Goal: Find specific page/section: Find specific page/section

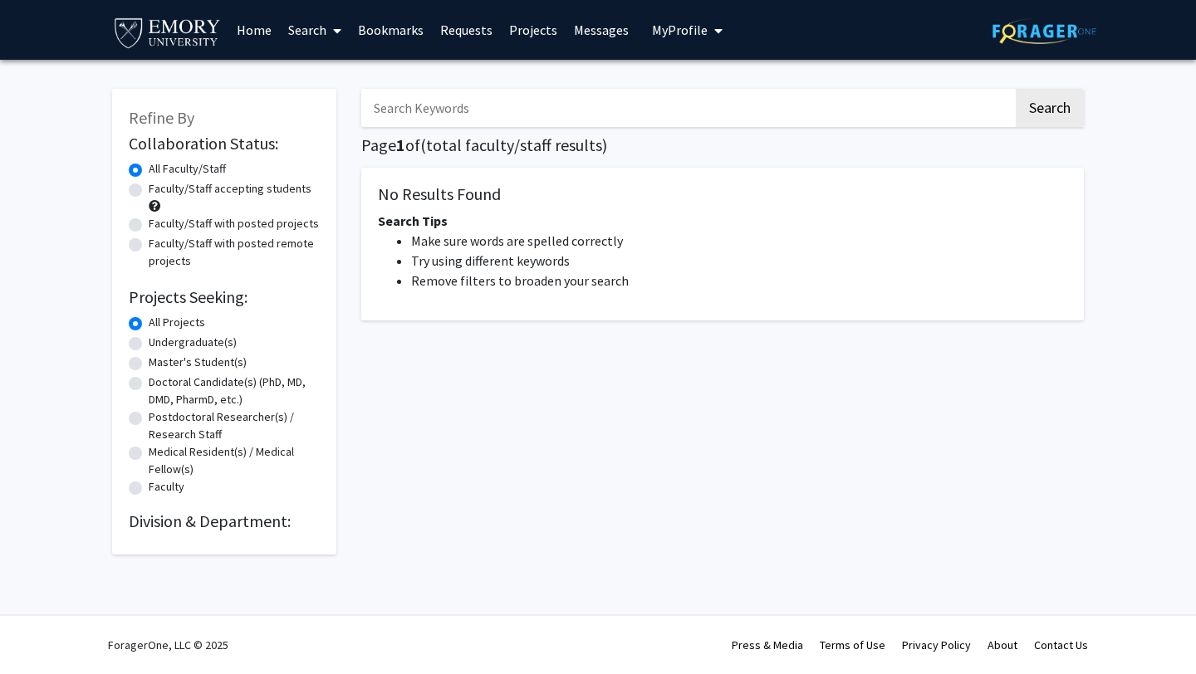
click at [297, 32] on link "Search" at bounding box center [315, 30] width 70 height 58
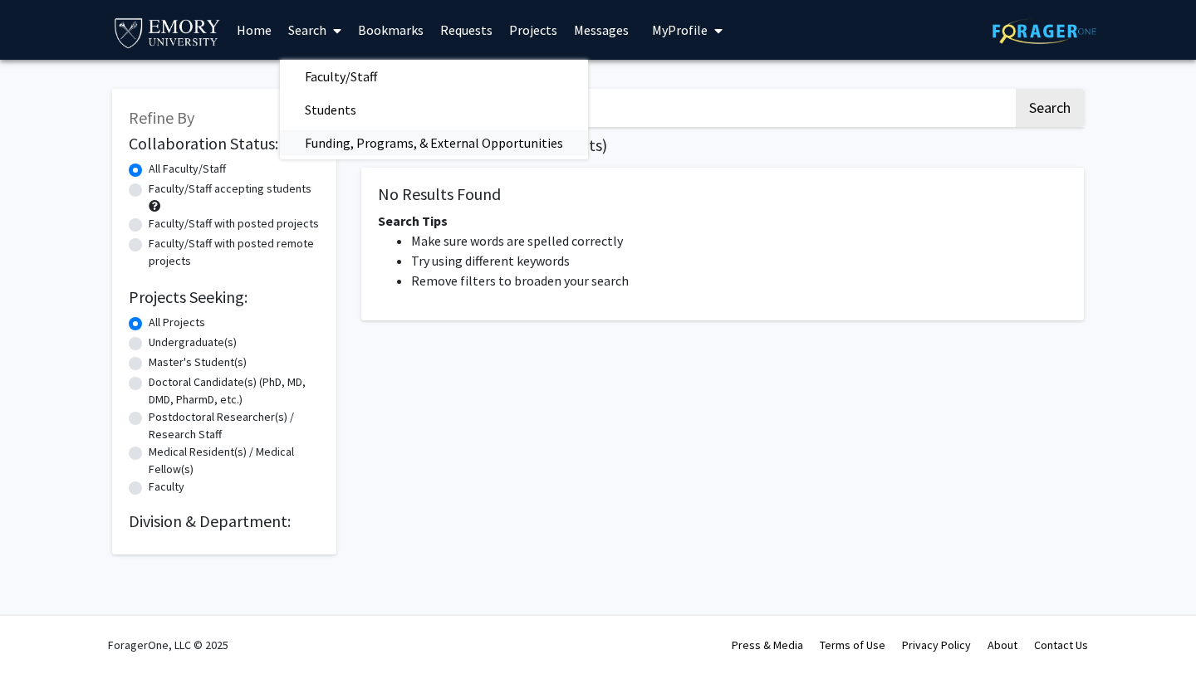
click at [361, 132] on span "Funding, Programs, & External Opportunities" at bounding box center [434, 142] width 308 height 33
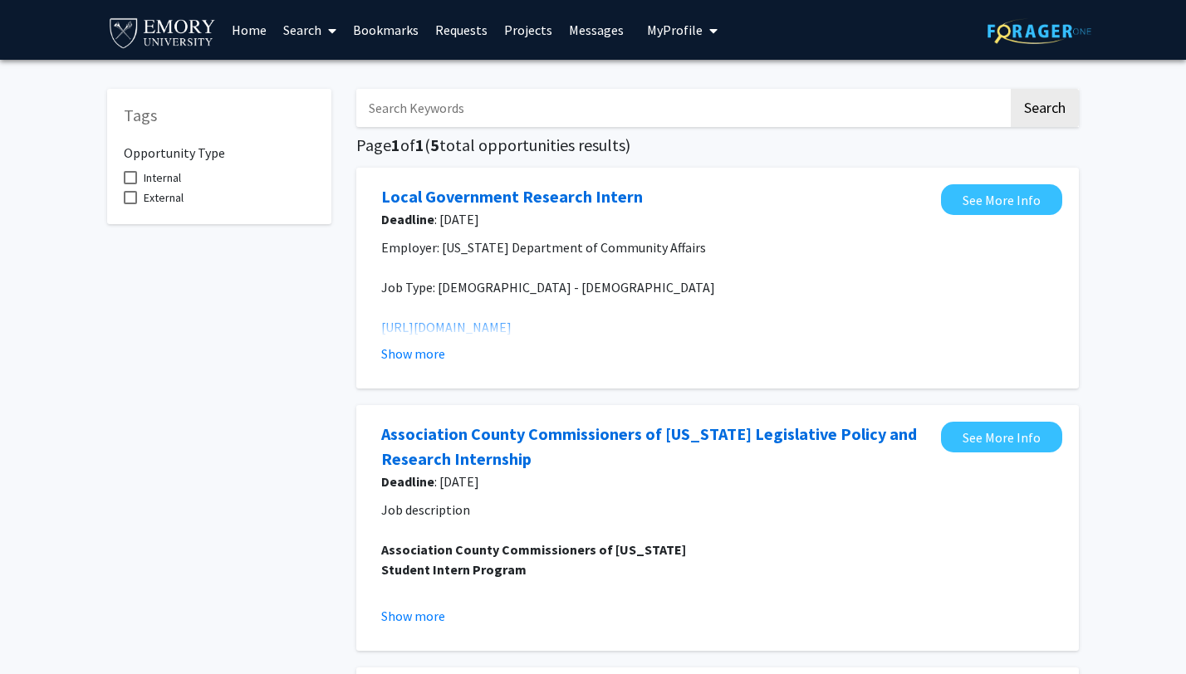
click at [326, 29] on span at bounding box center [328, 31] width 15 height 58
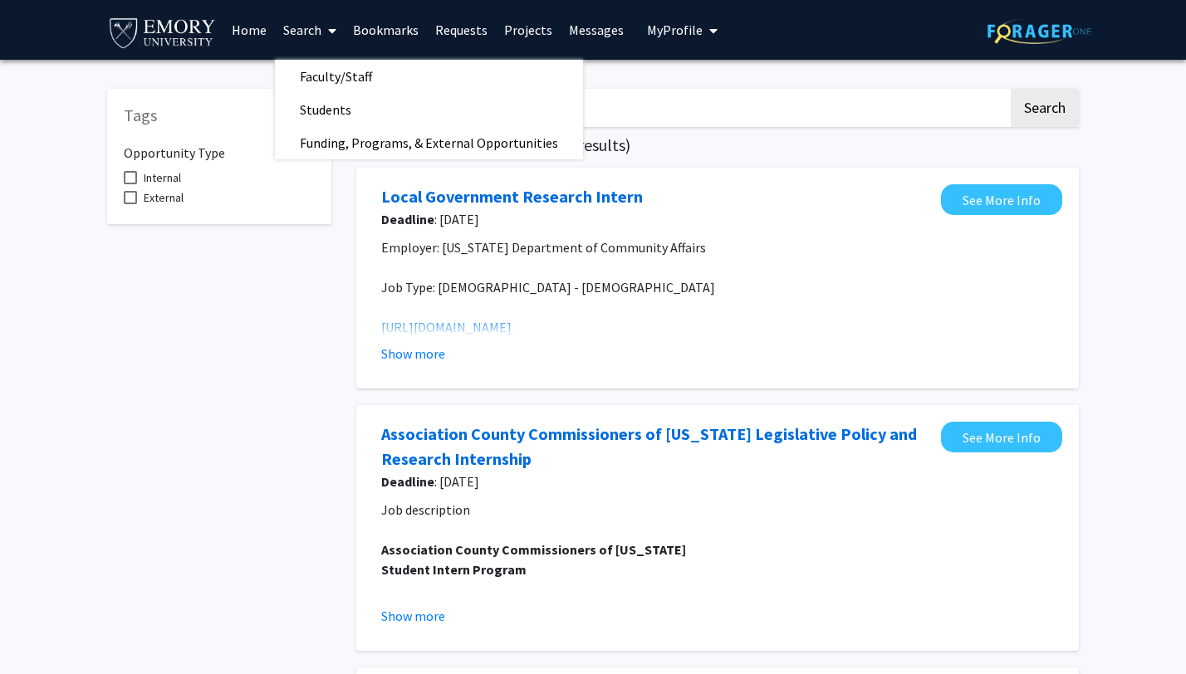
click at [353, 27] on link "Bookmarks" at bounding box center [386, 30] width 82 height 58
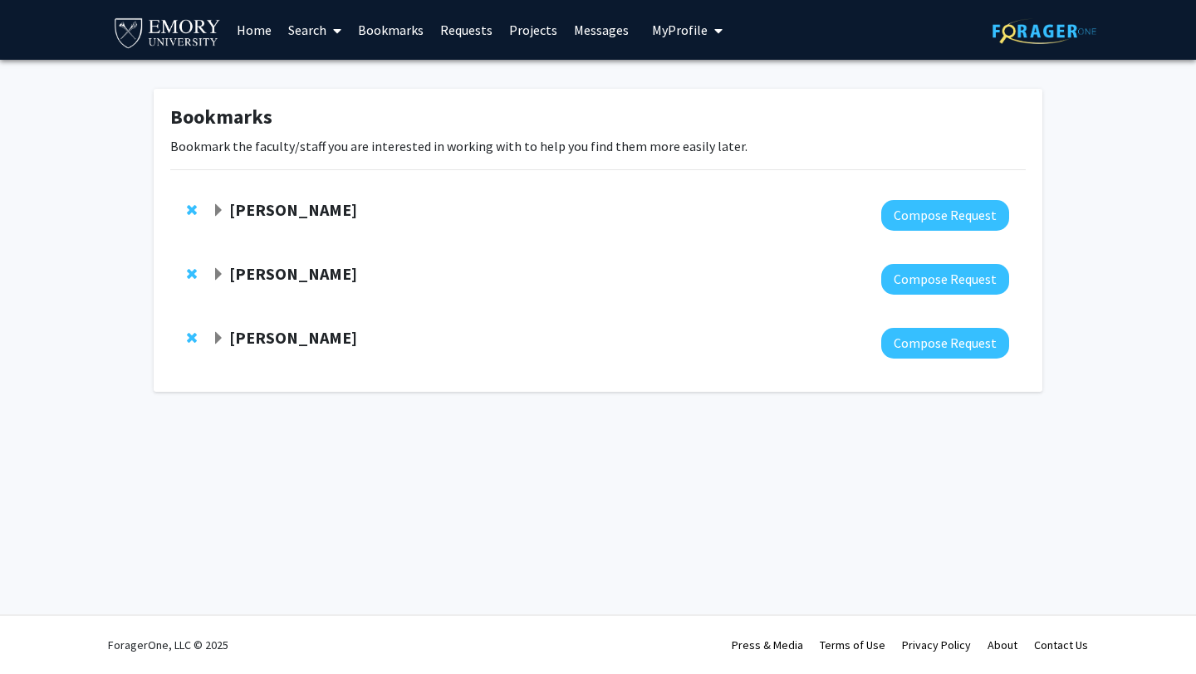
click at [380, 30] on link "Bookmarks" at bounding box center [391, 30] width 82 height 58
click at [327, 29] on span at bounding box center [333, 31] width 15 height 58
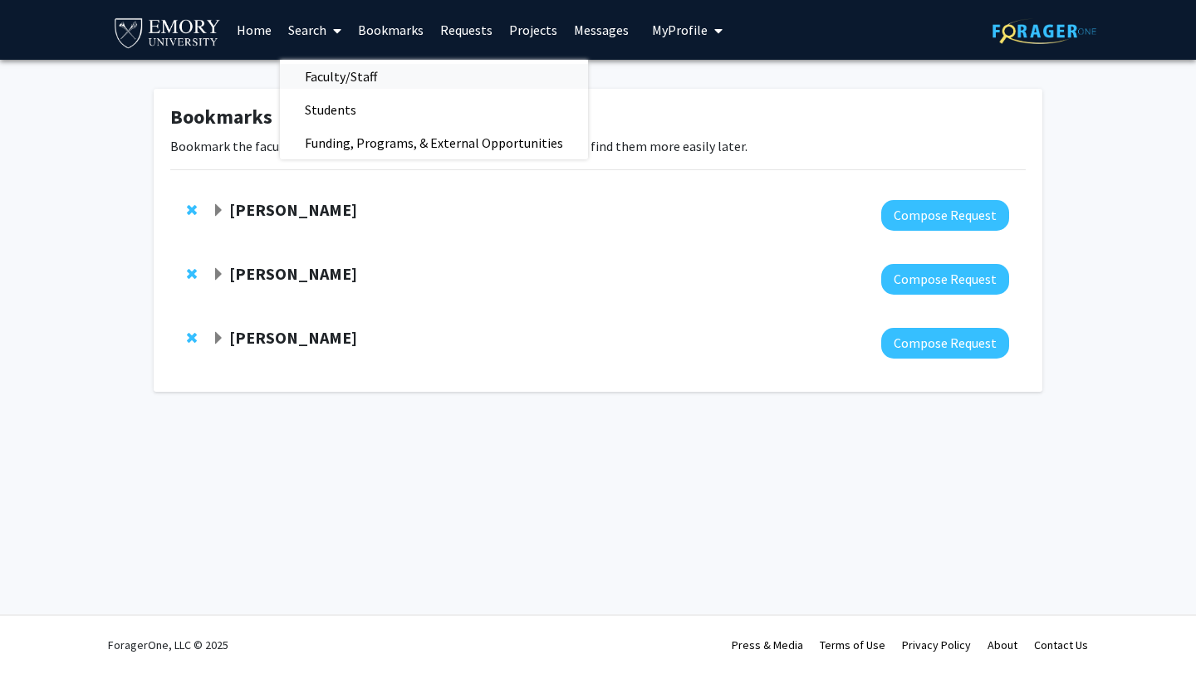
click at [341, 73] on span "Faculty/Staff" at bounding box center [341, 76] width 122 height 33
